Goal: Information Seeking & Learning: Learn about a topic

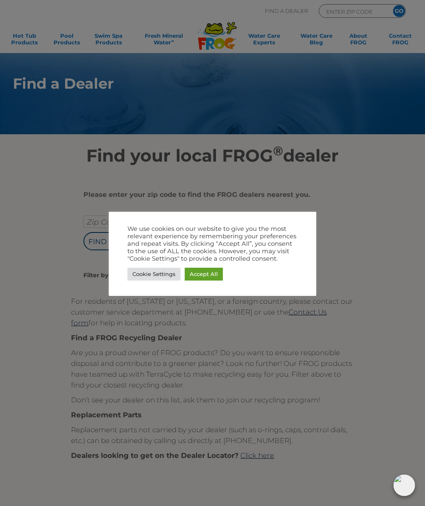
click at [209, 276] on link "Accept All" at bounding box center [204, 274] width 38 height 13
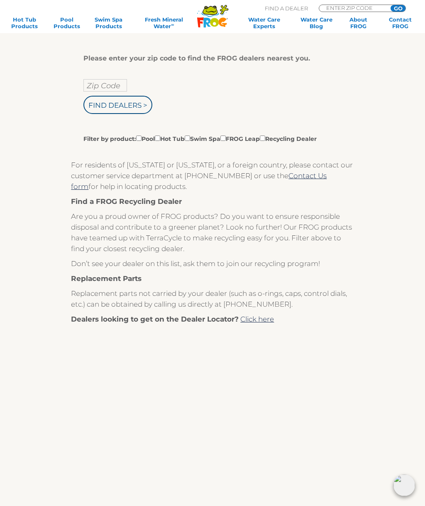
scroll to position [118, 0]
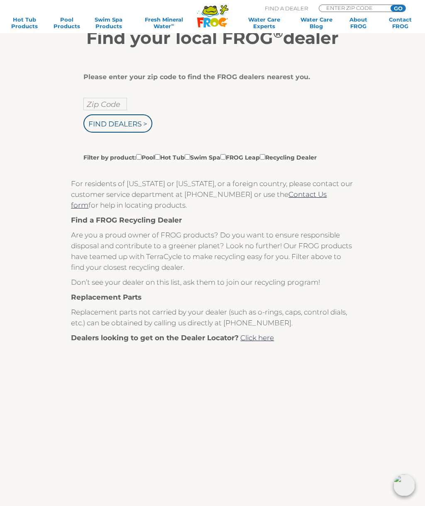
click at [107, 107] on input "Zip Code" at bounding box center [105, 104] width 44 height 12
type input "Zip Code"
click at [113, 107] on input "text" at bounding box center [105, 104] width 44 height 12
type input "37642"
click at [121, 127] on input "Find Dealers >" at bounding box center [117, 123] width 69 height 18
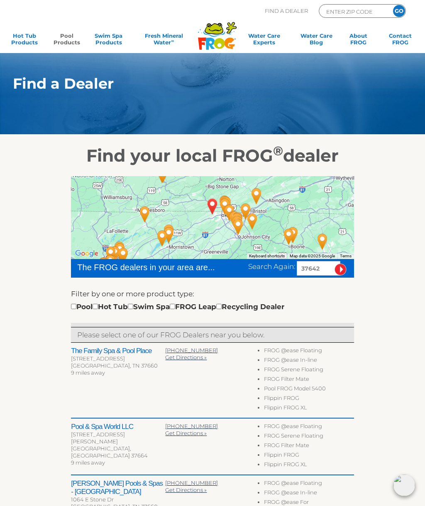
click at [61, 37] on link "Pool Products" at bounding box center [66, 40] width 33 height 17
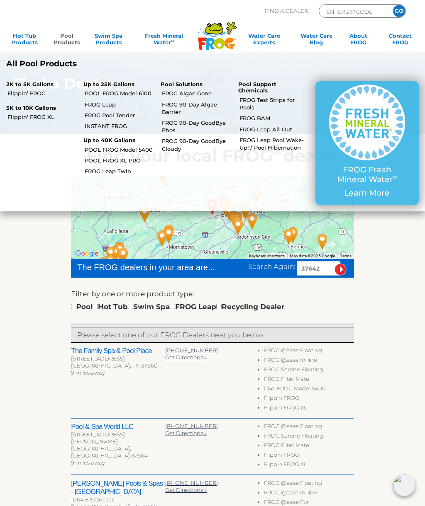
click at [112, 116] on link "FROG Pool Tender" at bounding box center [120, 115] width 70 height 7
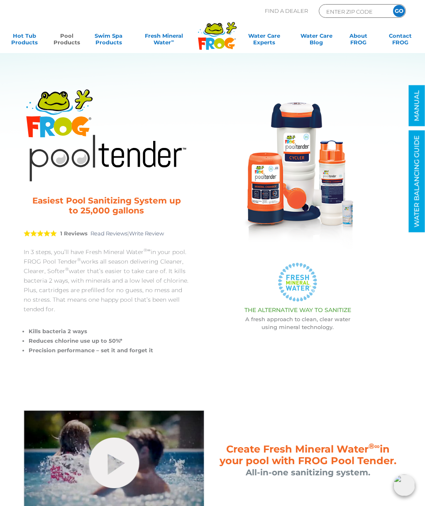
click at [62, 36] on link "Pool Products" at bounding box center [66, 40] width 33 height 17
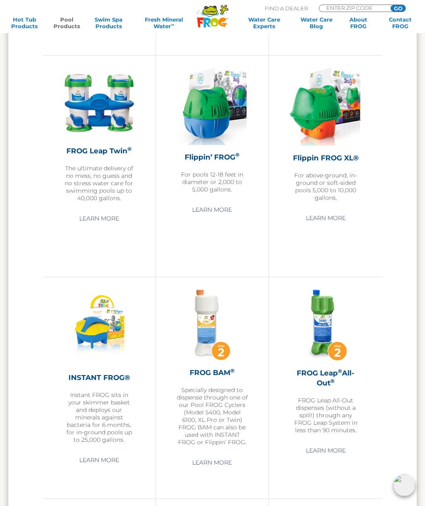
scroll to position [1465, 0]
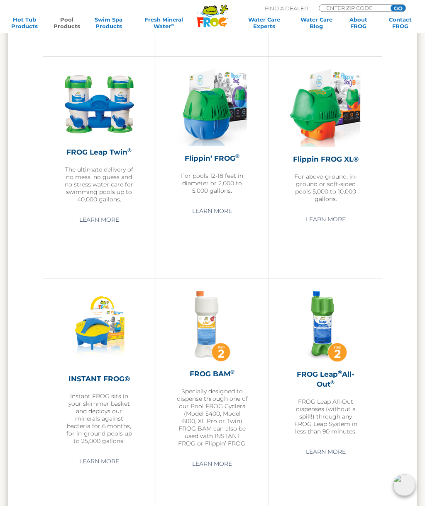
click at [340, 227] on link "Learn More" at bounding box center [325, 219] width 59 height 15
